Goal: Task Accomplishment & Management: Manage account settings

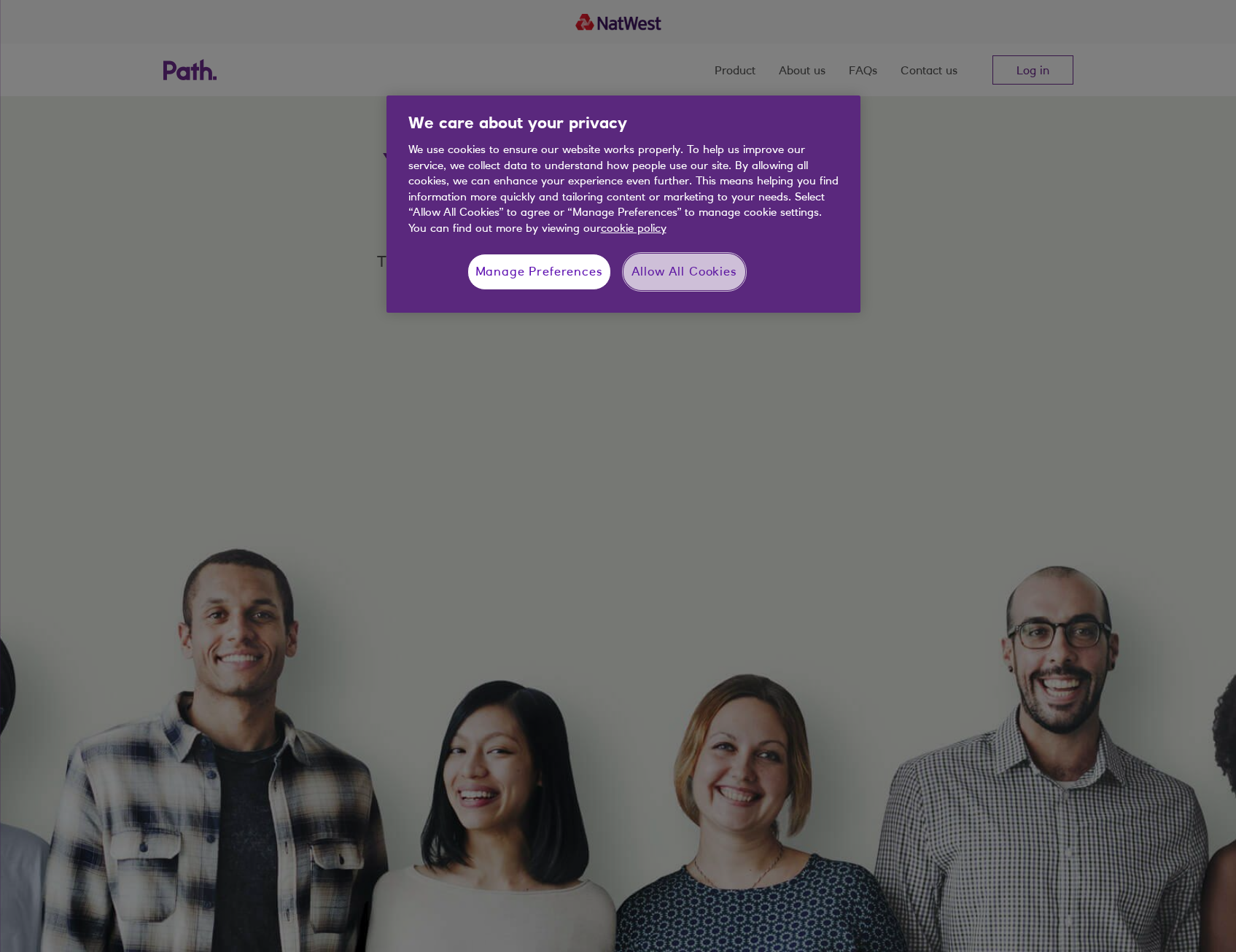
click at [679, 271] on button "Allow All Cookies" at bounding box center [685, 272] width 122 height 37
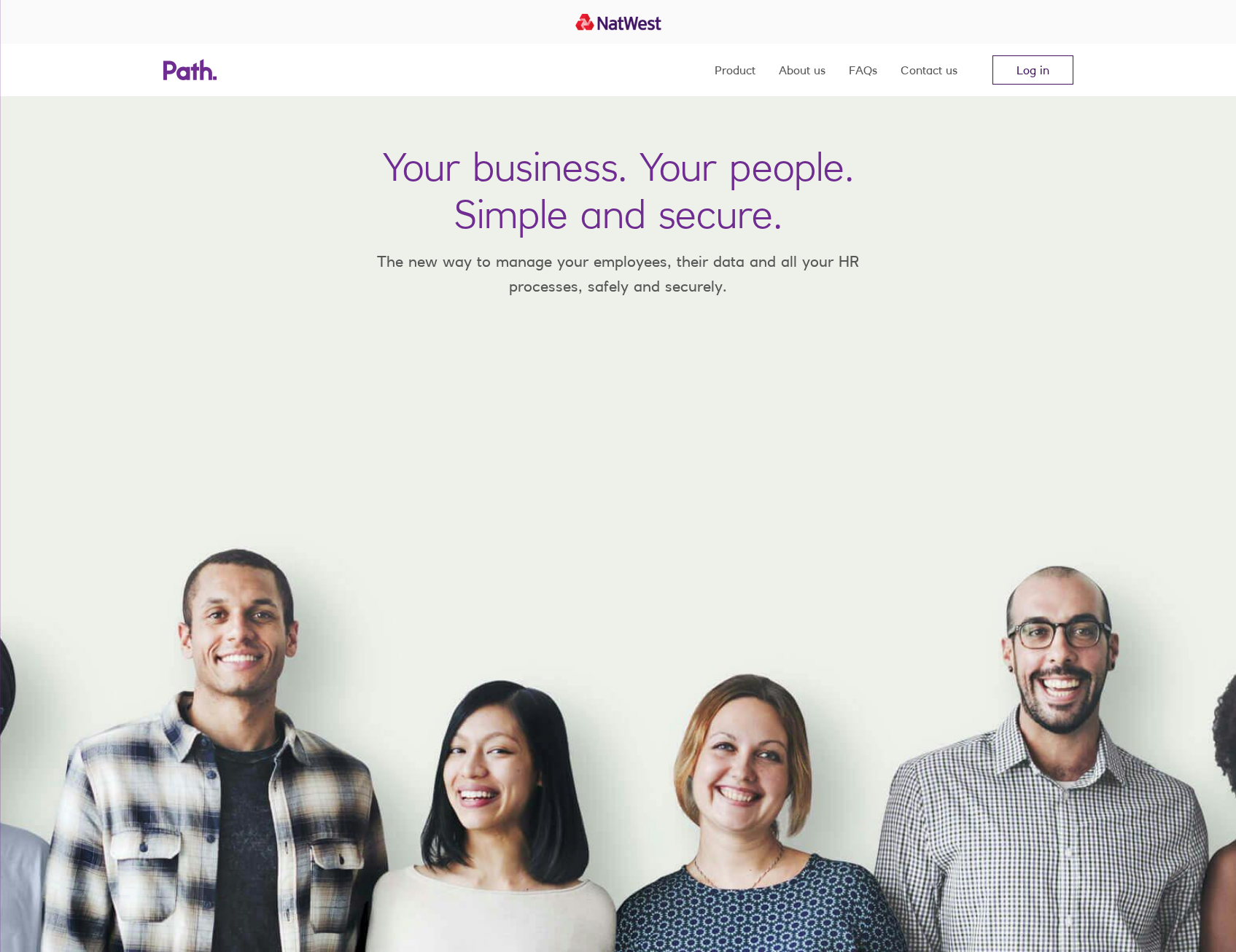
click at [1038, 69] on link "Log in" at bounding box center [1033, 70] width 81 height 29
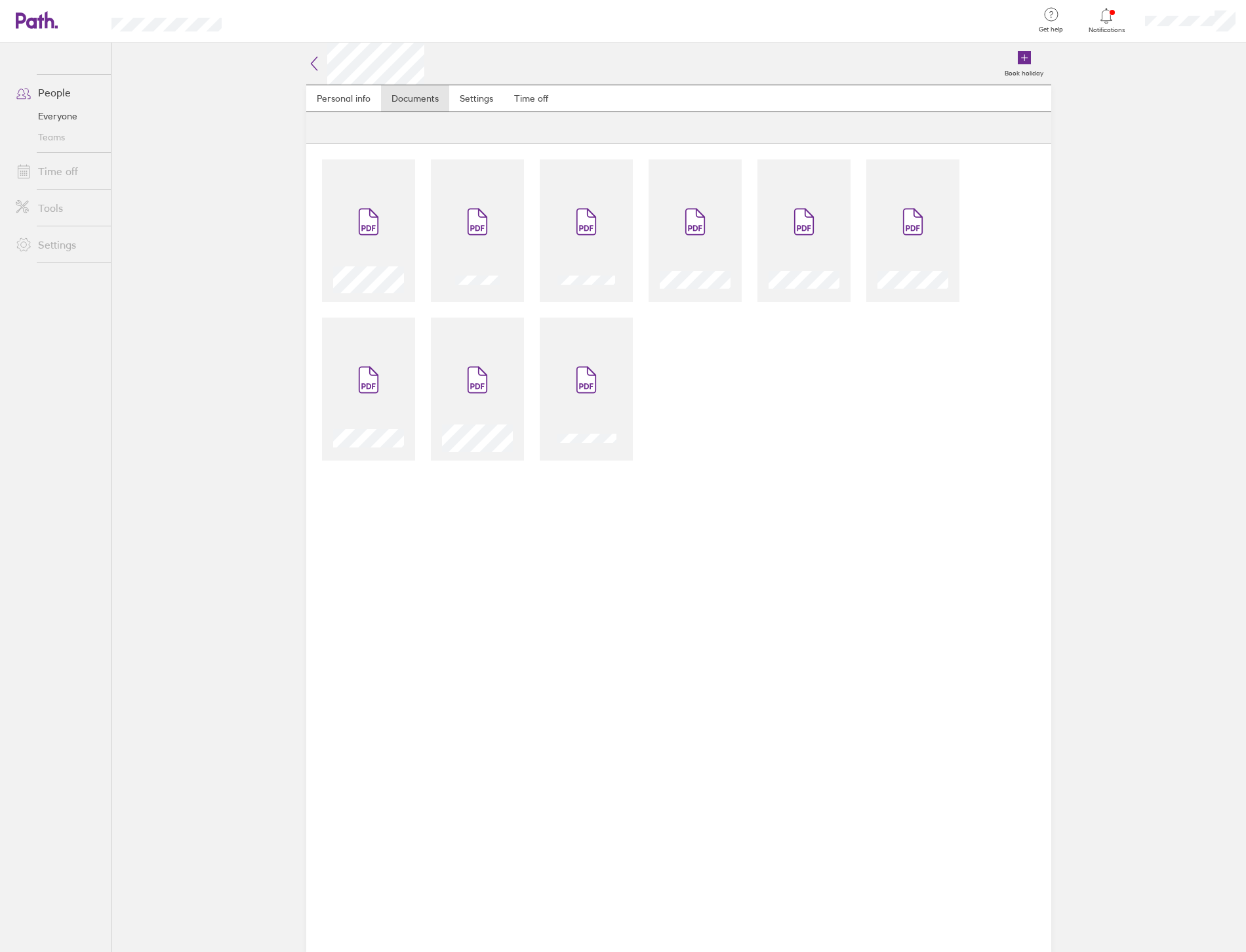
click at [57, 173] on link "Time off" at bounding box center [58, 171] width 106 height 26
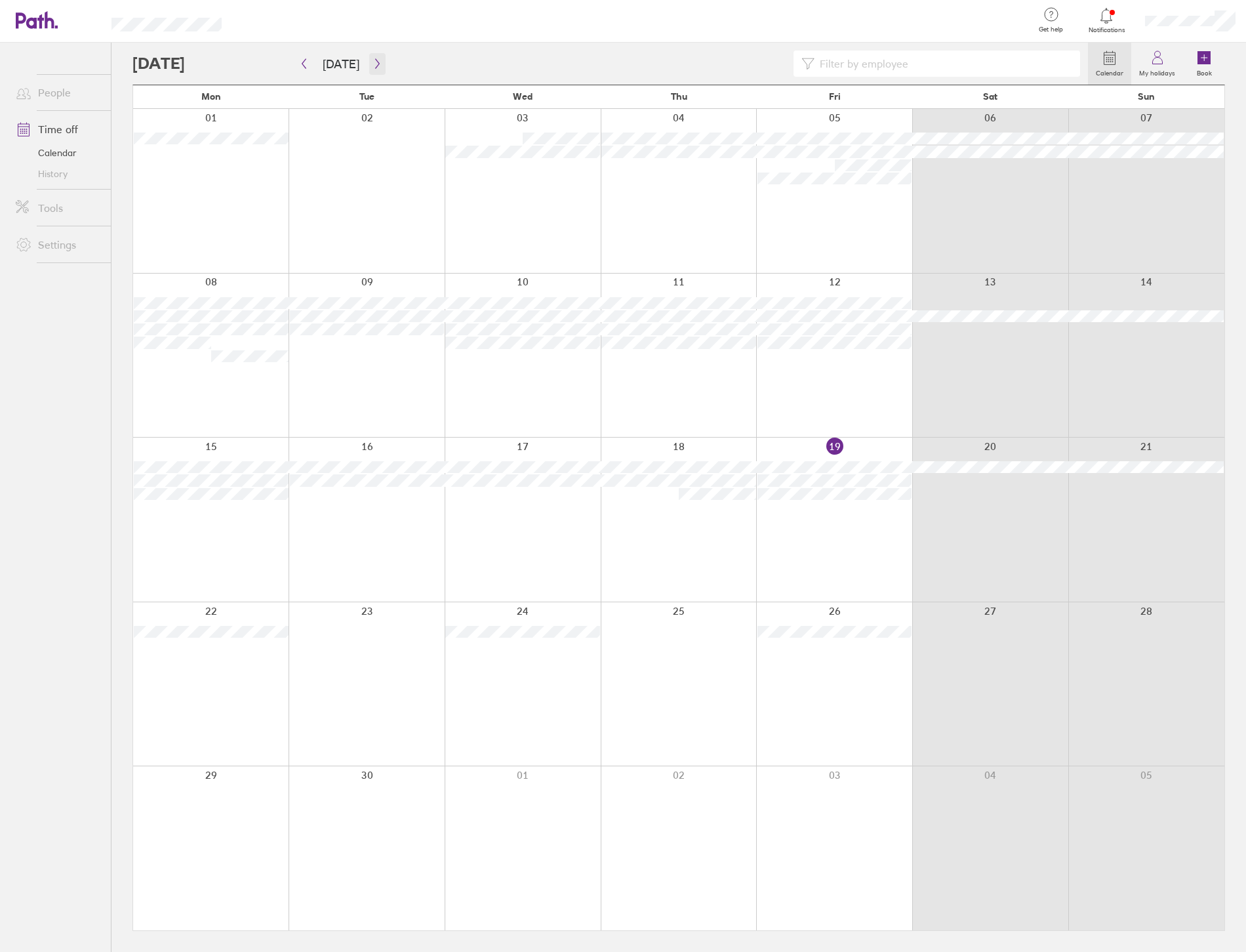
click at [372, 67] on icon "button" at bounding box center [377, 63] width 10 height 10
